Goal: Task Accomplishment & Management: Use online tool/utility

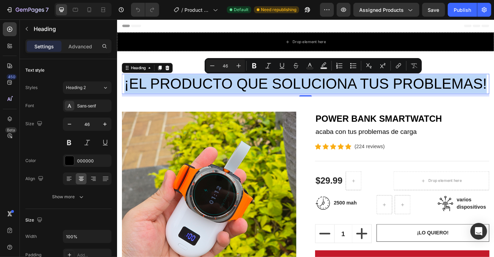
drag, startPoint x: 168, startPoint y: 93, endPoint x: 379, endPoint y: 113, distance: 212.1
click at [379, 101] on p "¡EL PRODUCTO QUE SOLUCIONA TUS PROBLEMAS!" at bounding box center [325, 90] width 405 height 21
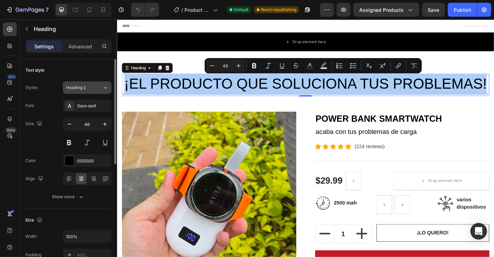
click at [102, 85] on div "Heading 2" at bounding box center [84, 87] width 36 height 6
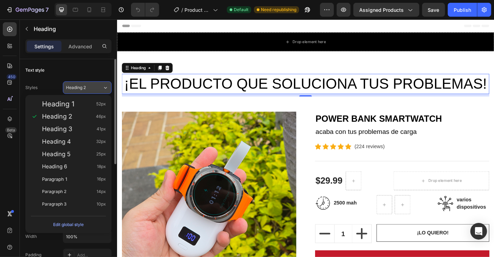
click at [102, 85] on div "Heading 2" at bounding box center [84, 87] width 36 height 6
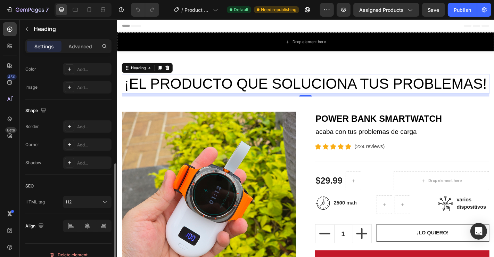
scroll to position [232, 0]
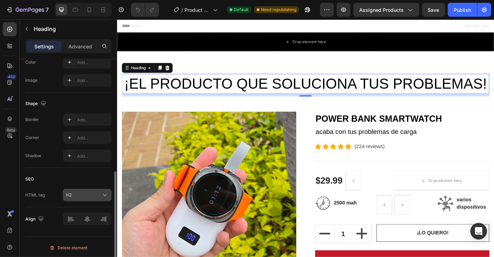
click at [101, 192] on icon at bounding box center [104, 194] width 7 height 7
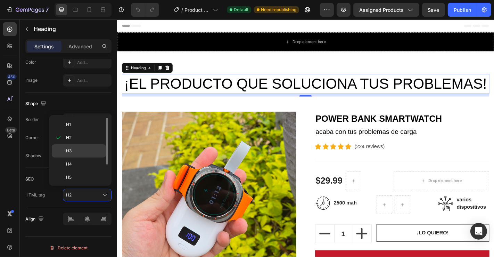
click at [72, 148] on p "H3" at bounding box center [84, 151] width 37 height 6
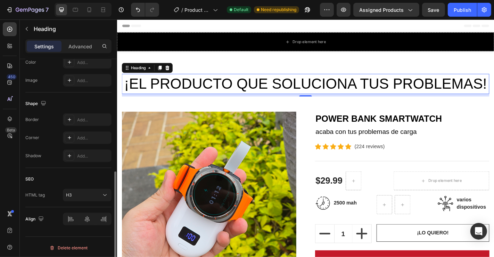
click at [98, 201] on div "SEO HTML tag H3" at bounding box center [68, 187] width 86 height 39
click at [99, 199] on button "H3" at bounding box center [87, 195] width 49 height 12
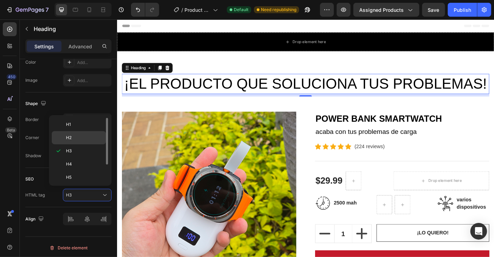
click at [75, 139] on p "H2" at bounding box center [84, 137] width 37 height 6
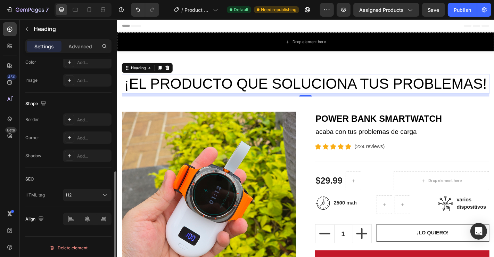
click at [83, 174] on div "SEO" at bounding box center [68, 178] width 86 height 11
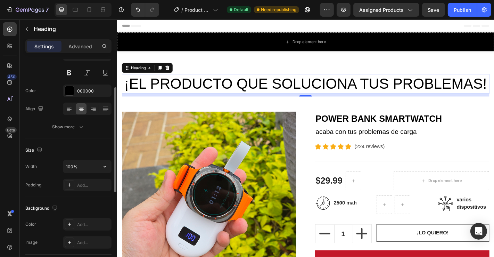
scroll to position [65, 0]
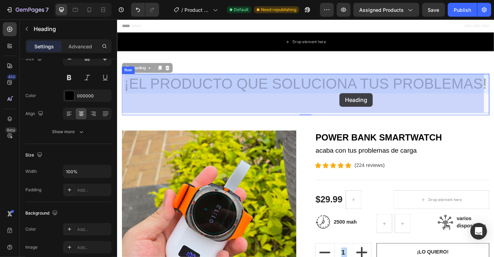
drag, startPoint x: 174, startPoint y: 92, endPoint x: 363, endPoint y: 101, distance: 189.1
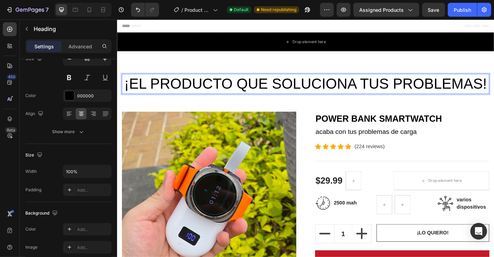
click at [373, 101] on p "¡EL PRODUCTO QUE SOLUCIONA TUS PROBLEMAS!" at bounding box center [325, 90] width 405 height 21
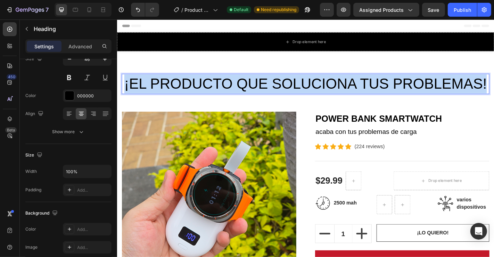
click at [373, 101] on p "¡EL PRODUCTO QUE SOLUCIONA TUS PROBLEMAS!" at bounding box center [325, 90] width 405 height 21
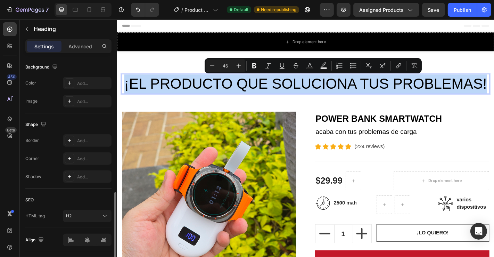
scroll to position [232, 0]
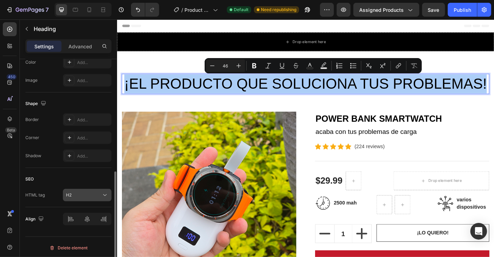
click at [93, 192] on div "H2" at bounding box center [83, 195] width 35 height 6
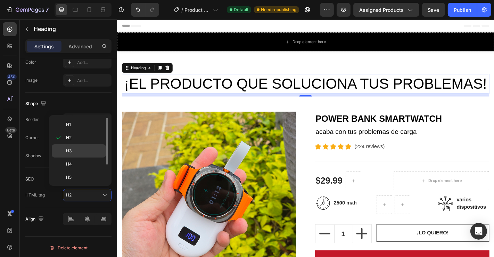
click at [78, 148] on p "H3" at bounding box center [84, 151] width 37 height 6
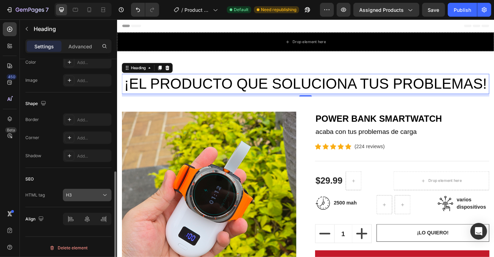
click at [85, 192] on div "H3" at bounding box center [83, 195] width 35 height 6
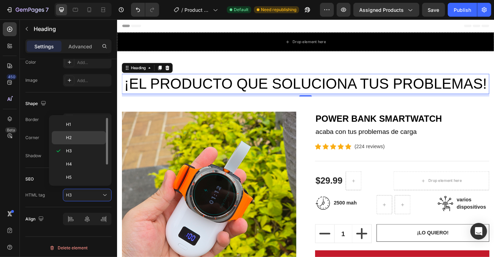
click at [75, 135] on p "H2" at bounding box center [84, 137] width 37 height 6
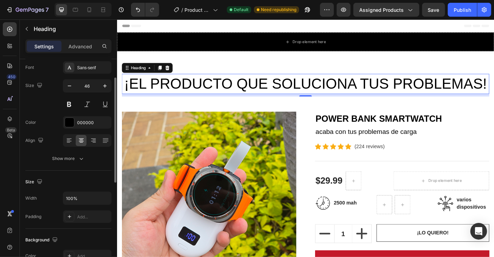
scroll to position [0, 0]
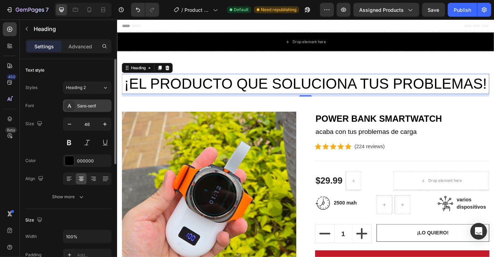
click at [83, 106] on div "Sans-serif" at bounding box center [93, 106] width 33 height 6
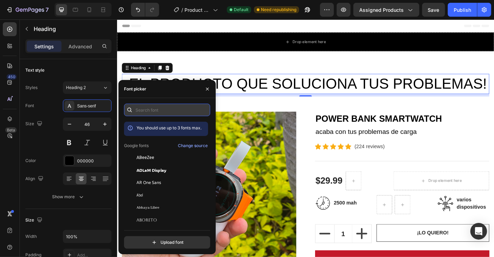
click at [150, 110] on input "text" at bounding box center [167, 109] width 86 height 12
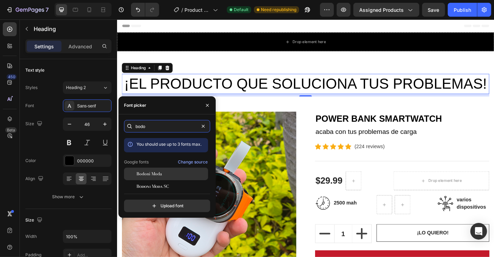
type input "bodo"
click at [157, 173] on span "Bodoni Moda" at bounding box center [148, 173] width 25 height 6
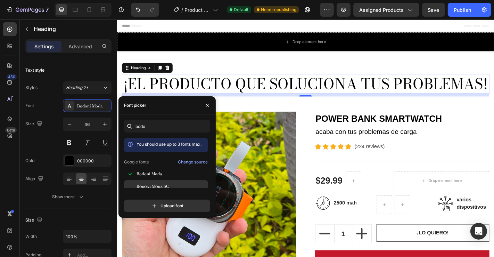
click at [157, 184] on span "Bodoni Moda SC" at bounding box center [152, 186] width 33 height 6
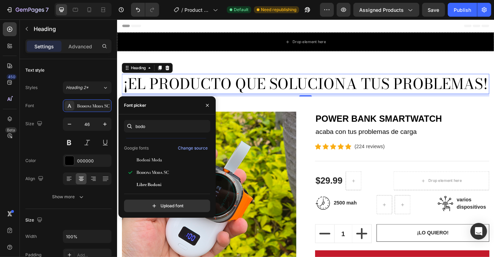
scroll to position [17, 0]
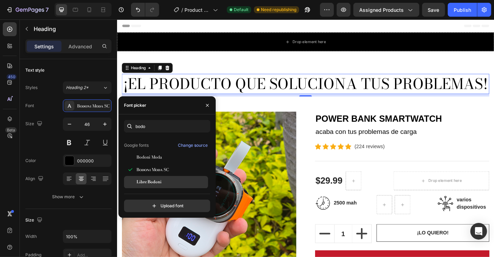
click at [155, 182] on span "Libre Bodoni" at bounding box center [148, 182] width 25 height 6
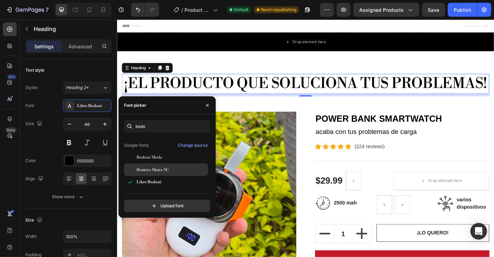
click at [165, 168] on span "Bodoni Moda SC" at bounding box center [152, 169] width 33 height 6
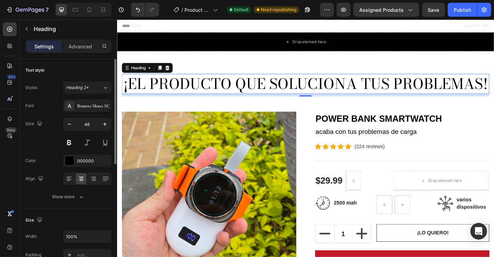
click at [83, 106] on div "Bodoni Moda SC" at bounding box center [93, 106] width 33 height 6
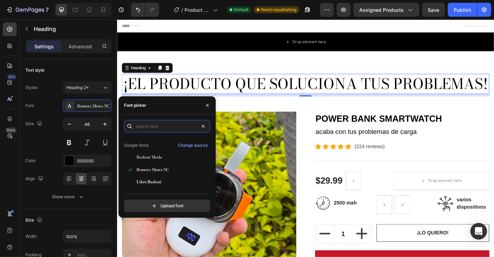
scroll to position [0, 0]
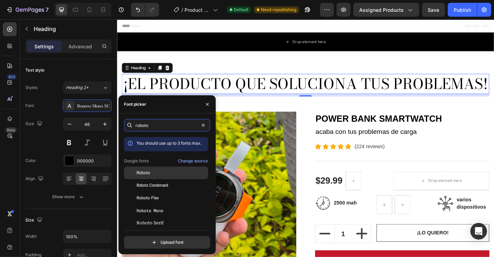
type input "roboto"
click at [137, 174] on span "Roboto" at bounding box center [143, 172] width 14 height 6
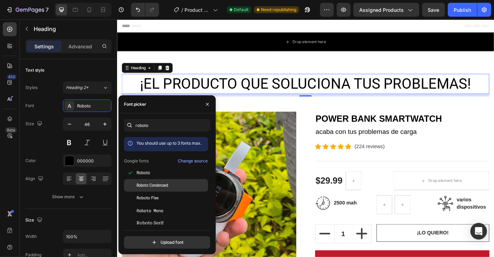
click at [153, 184] on span "Roboto Condensed" at bounding box center [152, 185] width 32 height 6
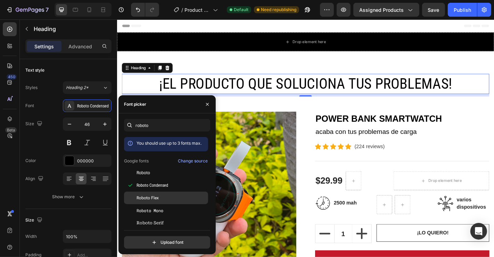
click at [155, 197] on span "Roboto Flex" at bounding box center [147, 197] width 22 height 6
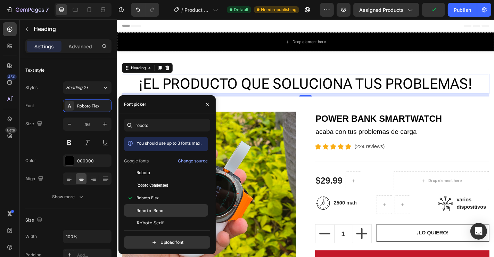
click at [155, 212] on span "Roboto Mono" at bounding box center [149, 210] width 27 height 6
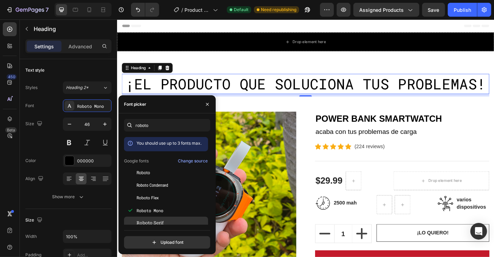
click at [155, 222] on span "Roboto Serif" at bounding box center [149, 222] width 27 height 6
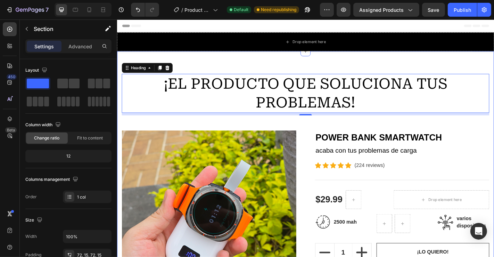
click at [191, 58] on div "¡EL PRODUCTO QUE SOLUCIONA TUS PROBLEMAS! Heading 8 Row Image POWER BANK SMARTW…" at bounding box center [325, 207] width 417 height 305
click at [268, 106] on h2 "¡EL PRODUCTO QUE SOLUCIONA TUS PROBLEMAS!" at bounding box center [325, 101] width 406 height 43
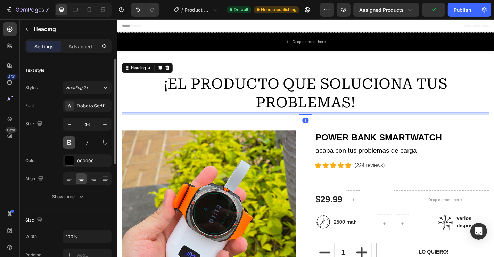
click at [70, 143] on button at bounding box center [69, 142] width 12 height 12
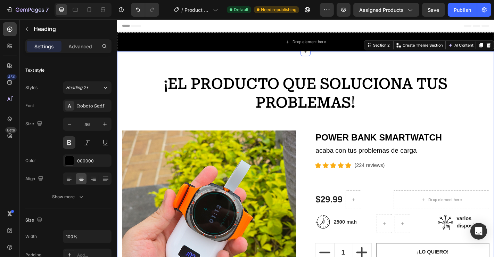
click at [185, 57] on div "¡EL PRODUCTO QUE SOLUCIONA TUS PROBLEMAS! Heading Row Image POWER BANK SMARTWAT…" at bounding box center [325, 207] width 417 height 305
